Goal: Find specific page/section: Find specific page/section

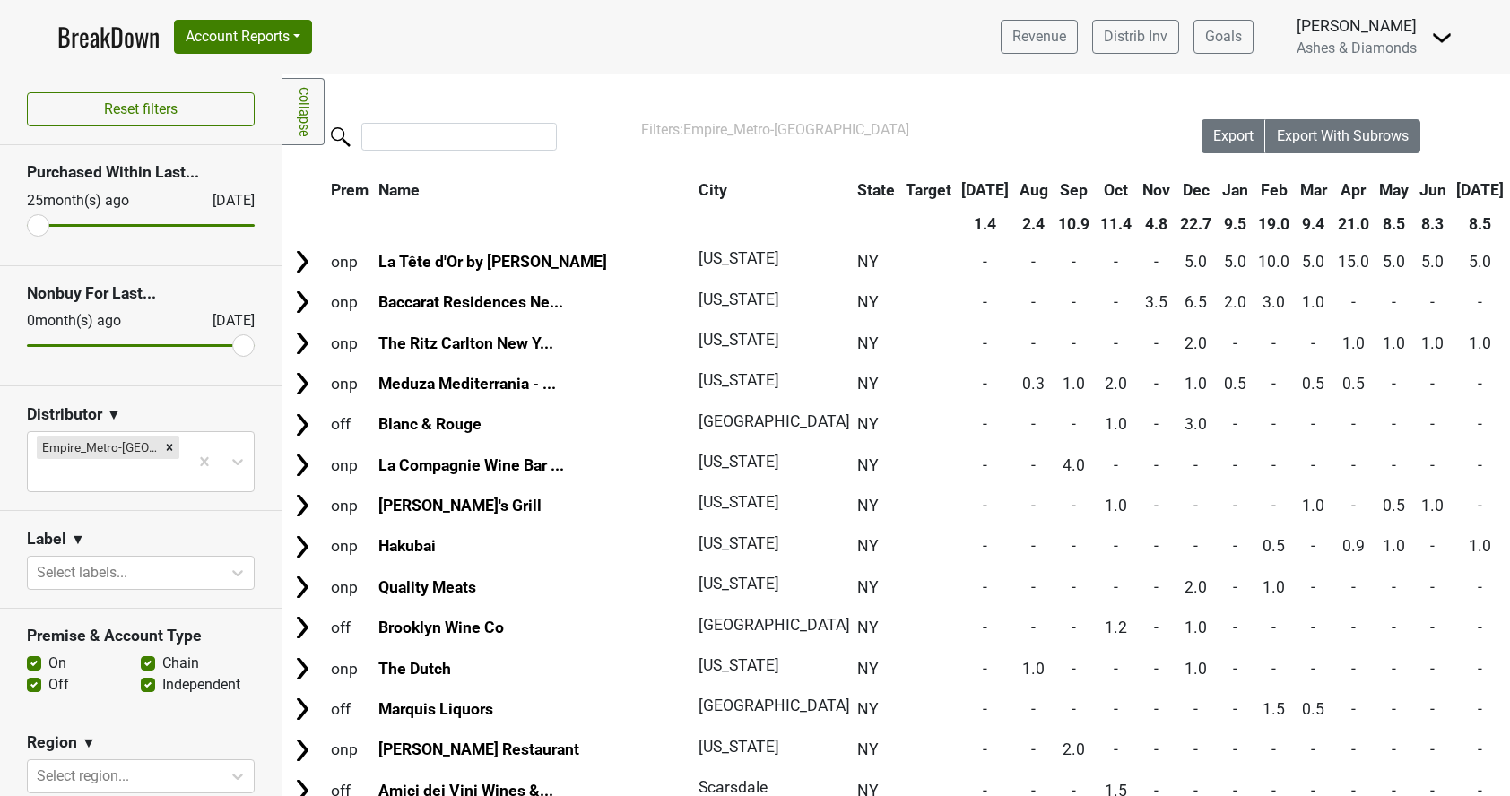
scroll to position [1724, 0]
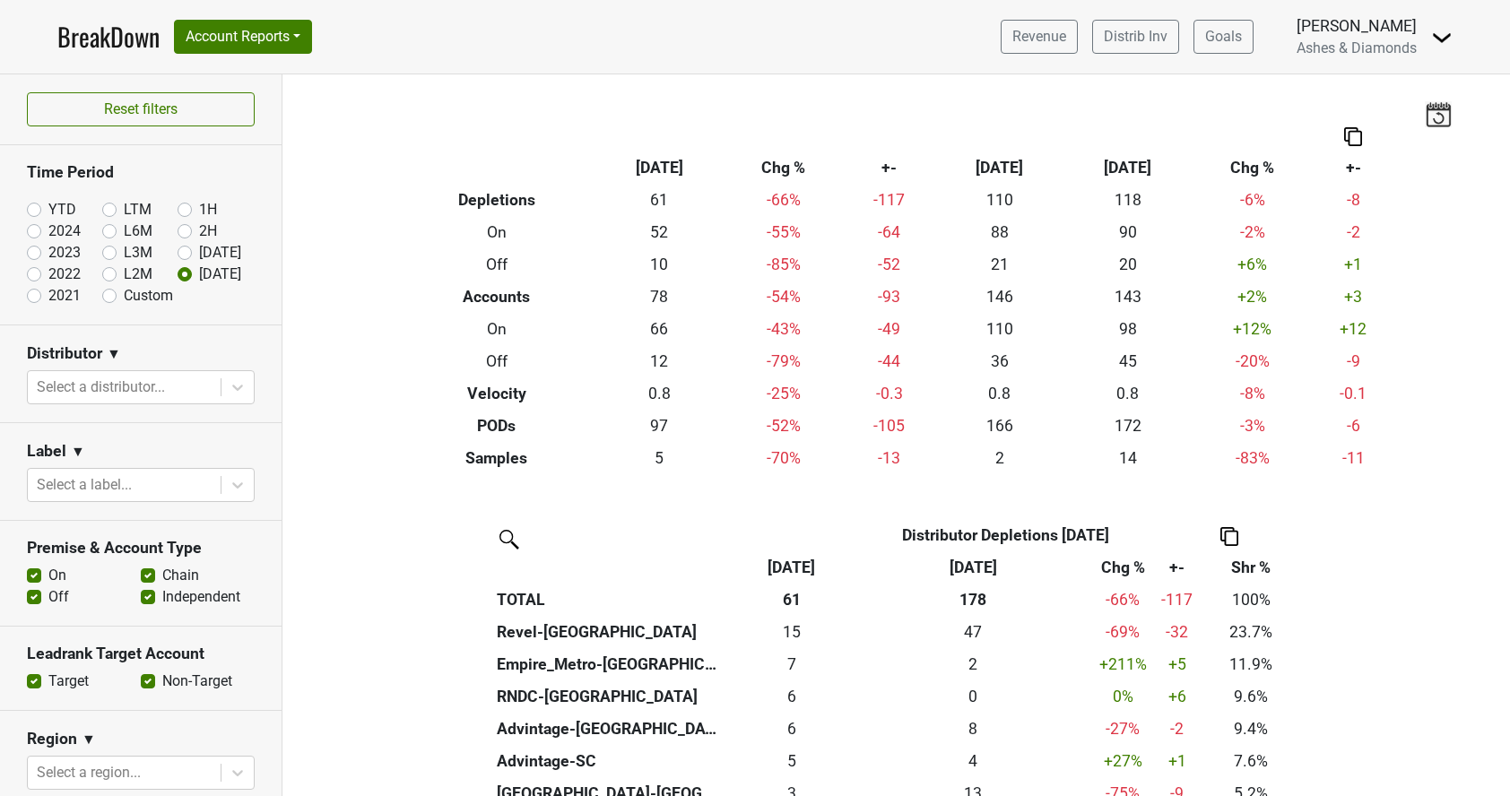
scroll to position [190, 0]
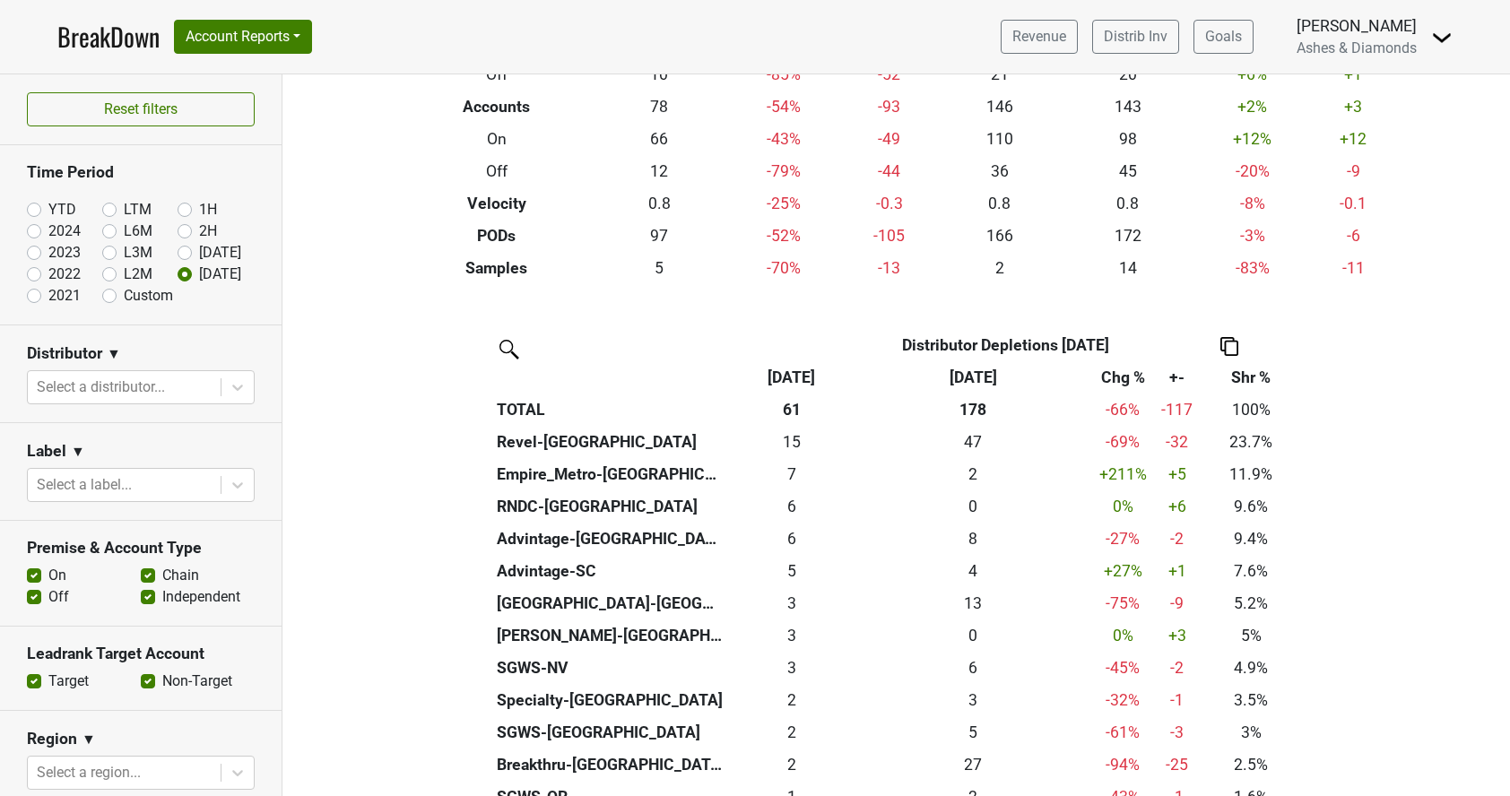
click at [110, 39] on link "BreakDown" at bounding box center [108, 37] width 102 height 38
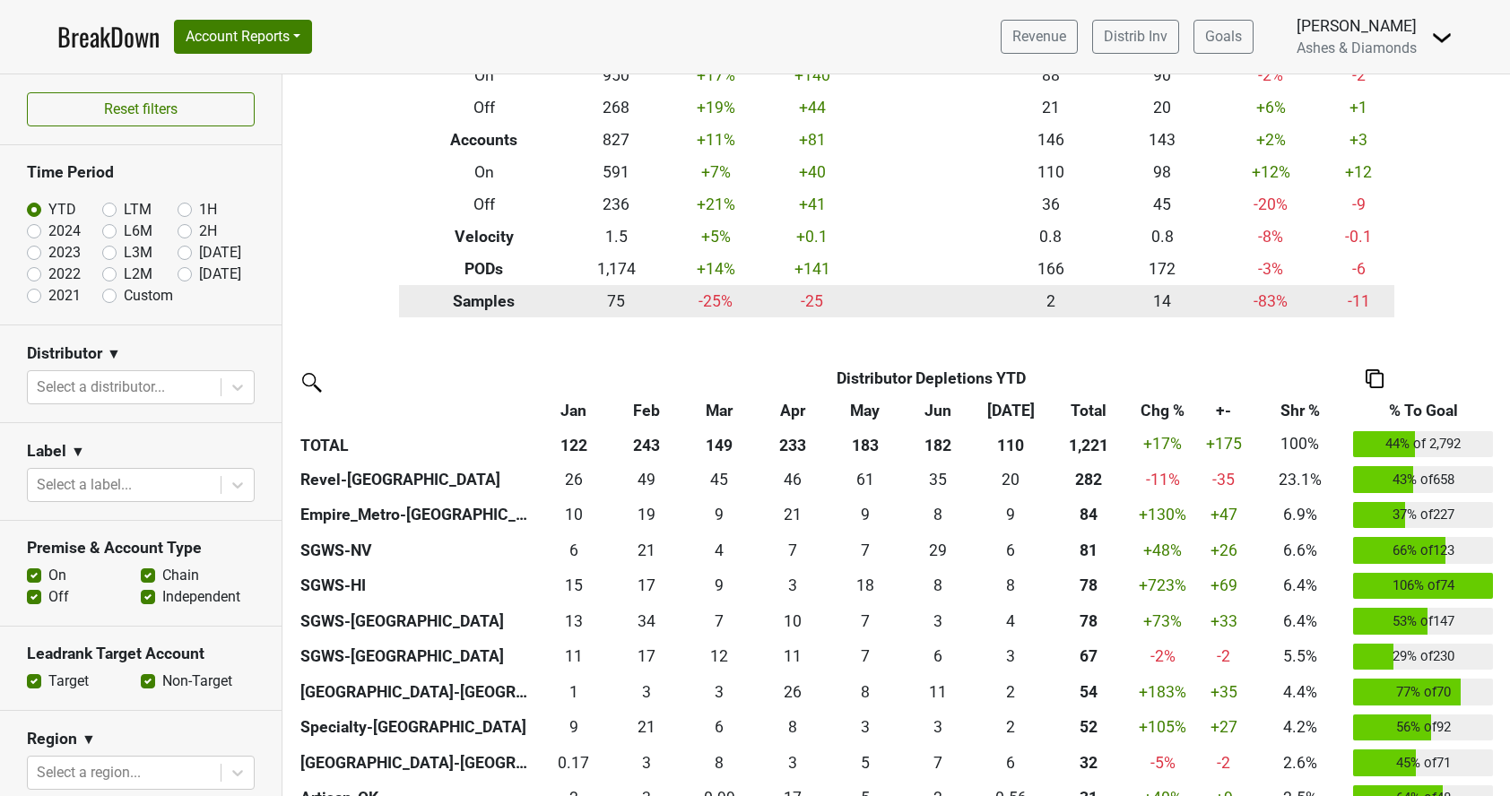
scroll to position [163, 0]
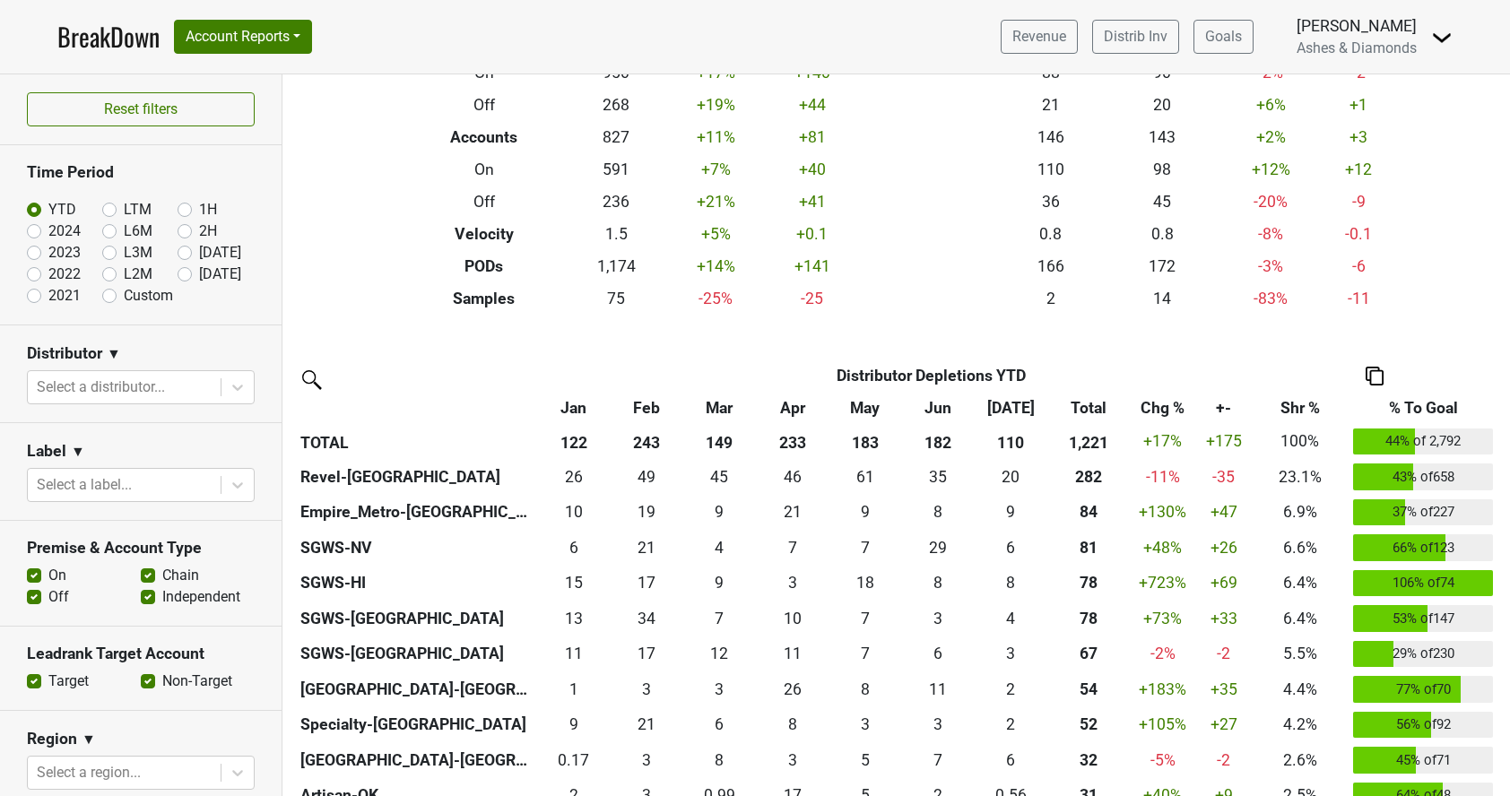
click at [199, 271] on label "[DATE]" at bounding box center [220, 275] width 42 height 22
click at [185, 271] on input "[DATE]" at bounding box center [214, 273] width 72 height 18
radio input "true"
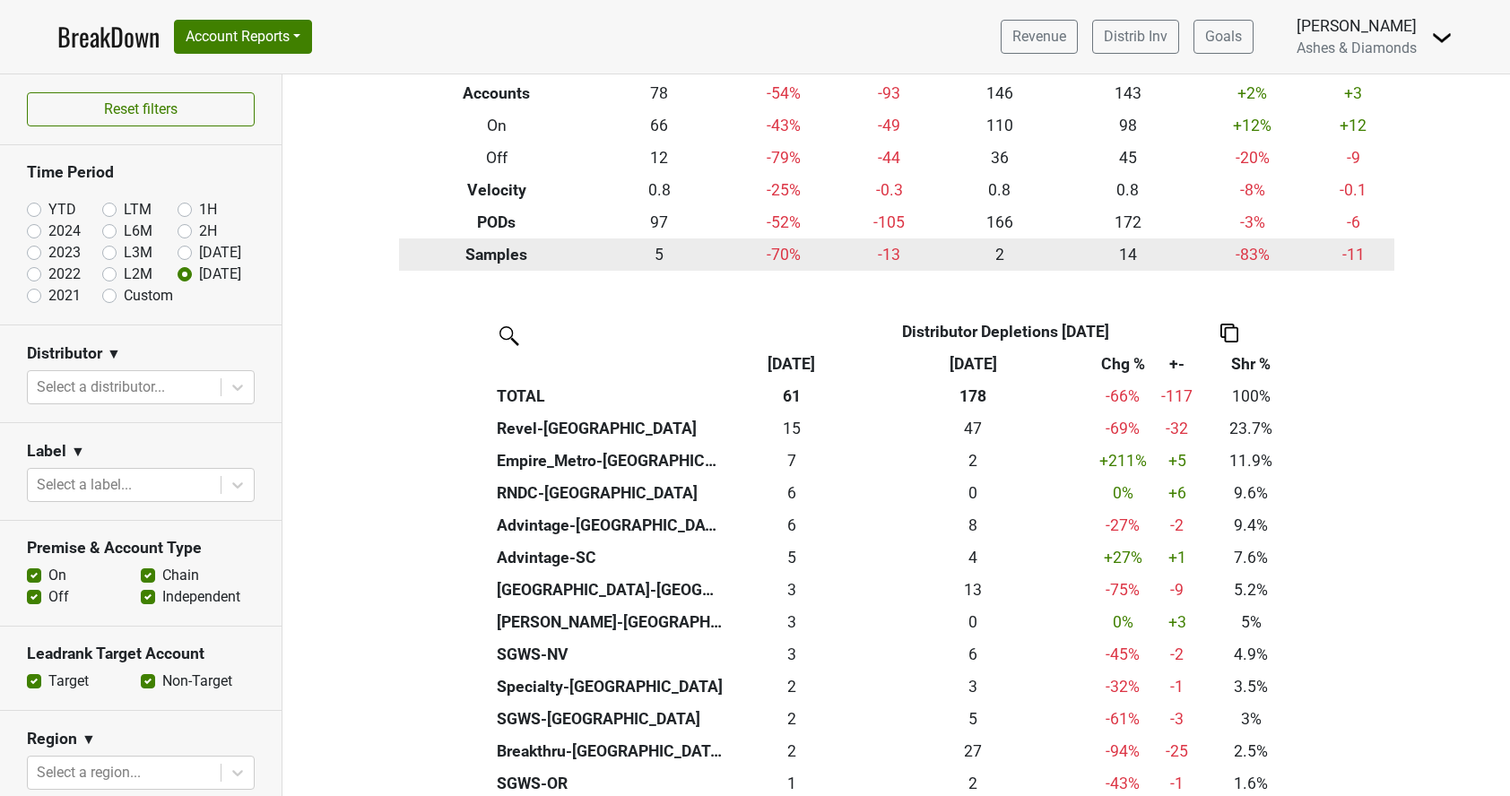
scroll to position [217, 0]
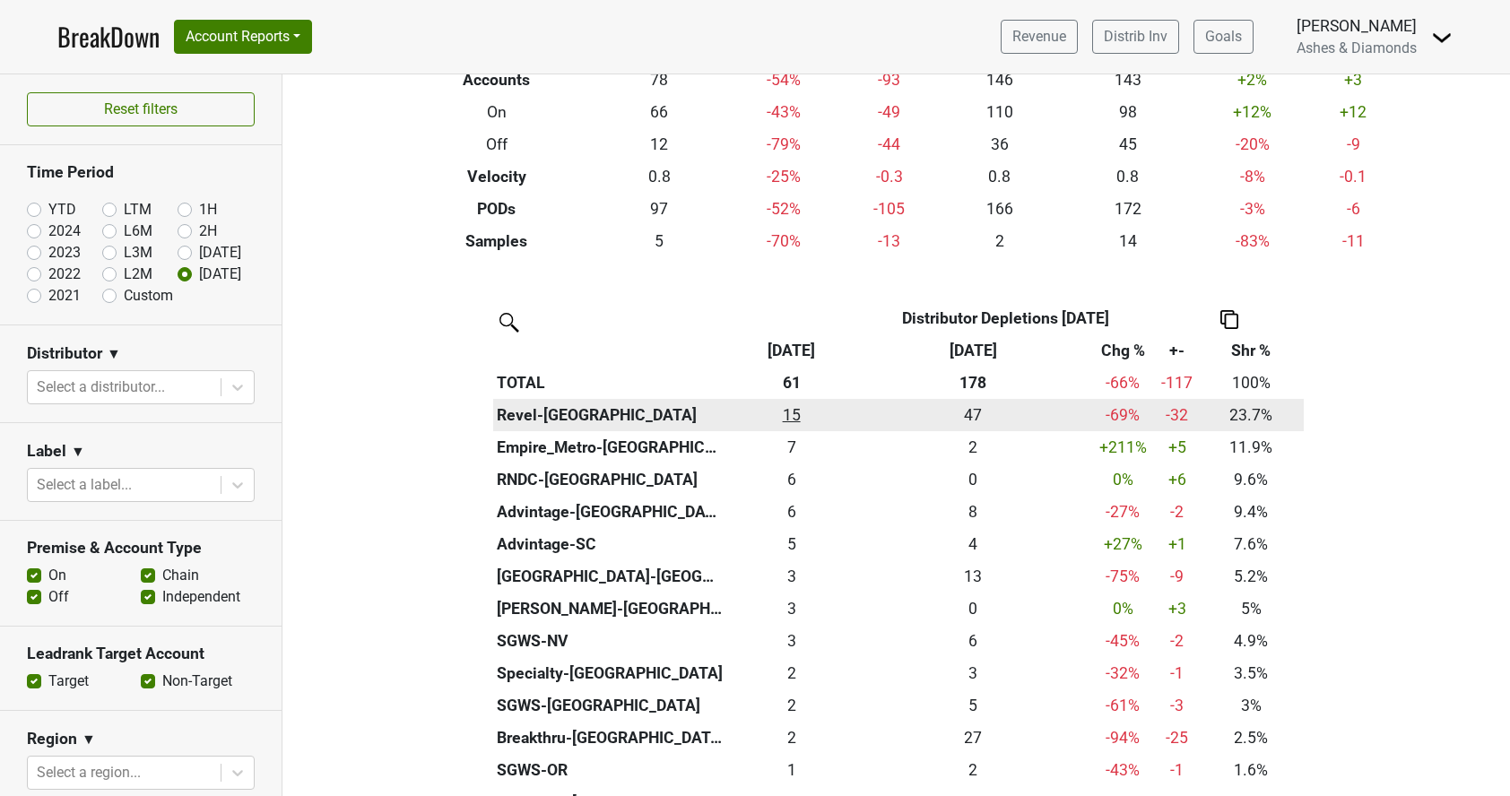
click at [797, 407] on div "14.5 15" at bounding box center [791, 415] width 119 height 23
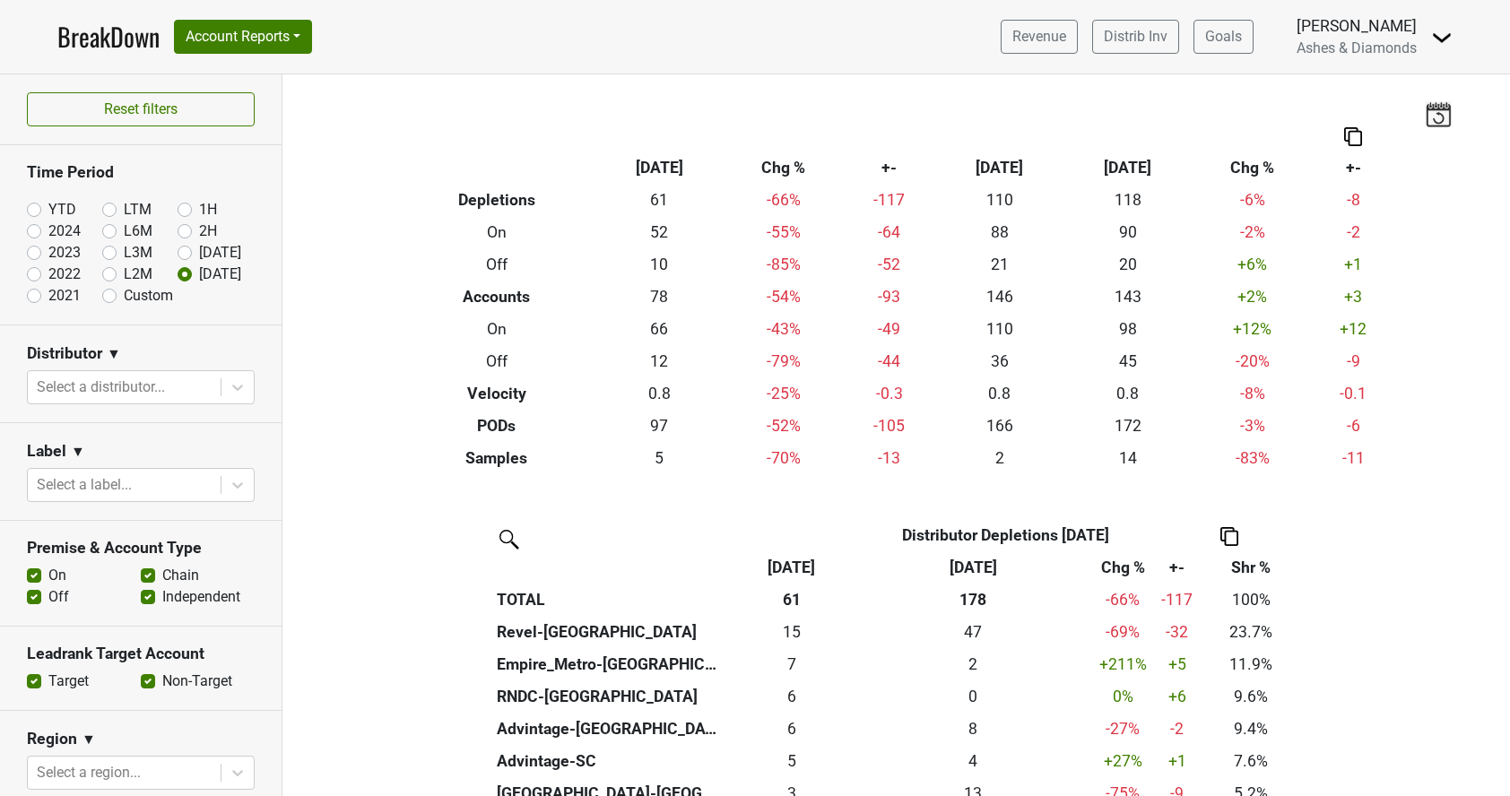
scroll to position [104, 0]
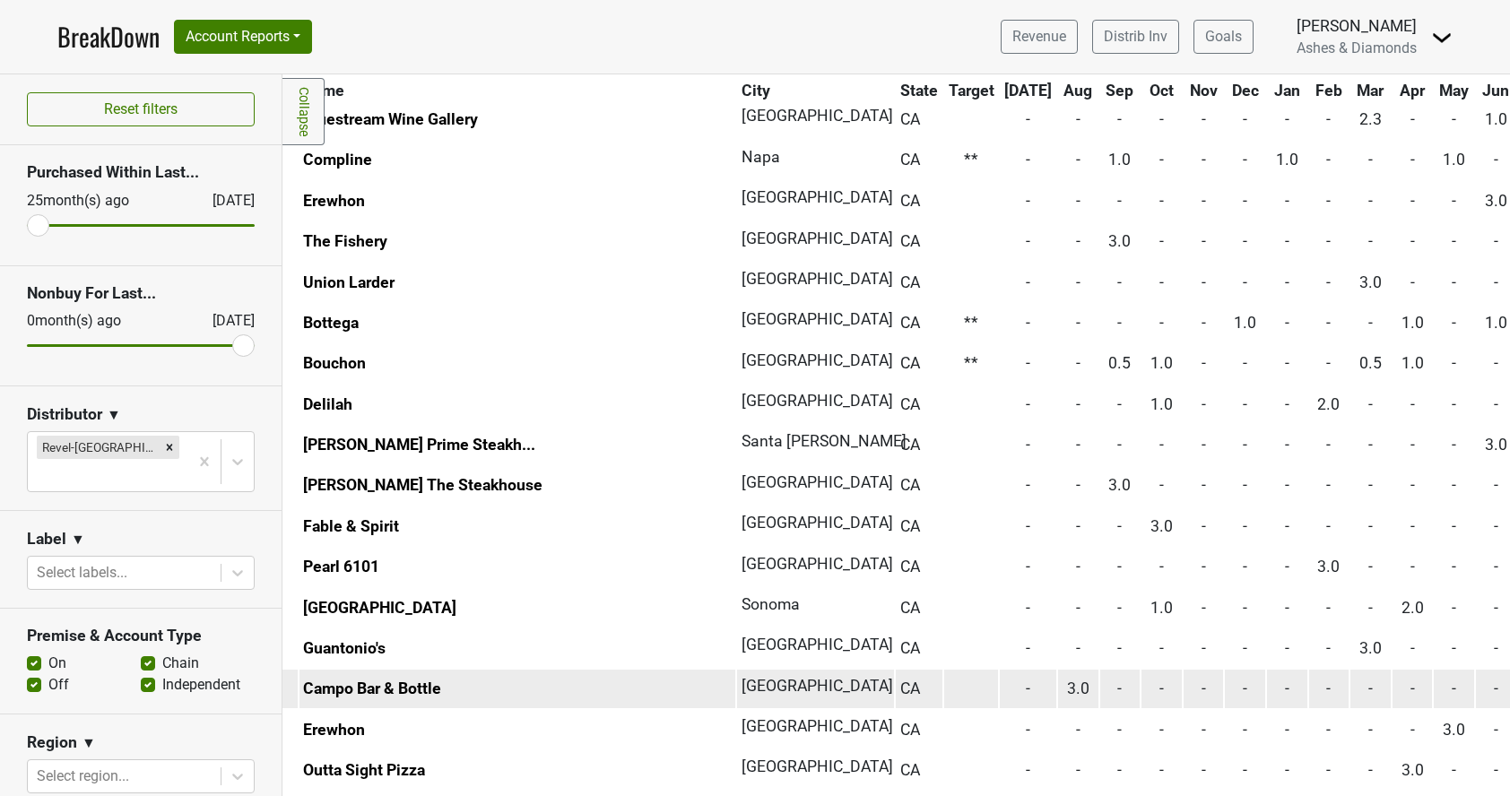
scroll to position [1365, 75]
